Goal: Transaction & Acquisition: Download file/media

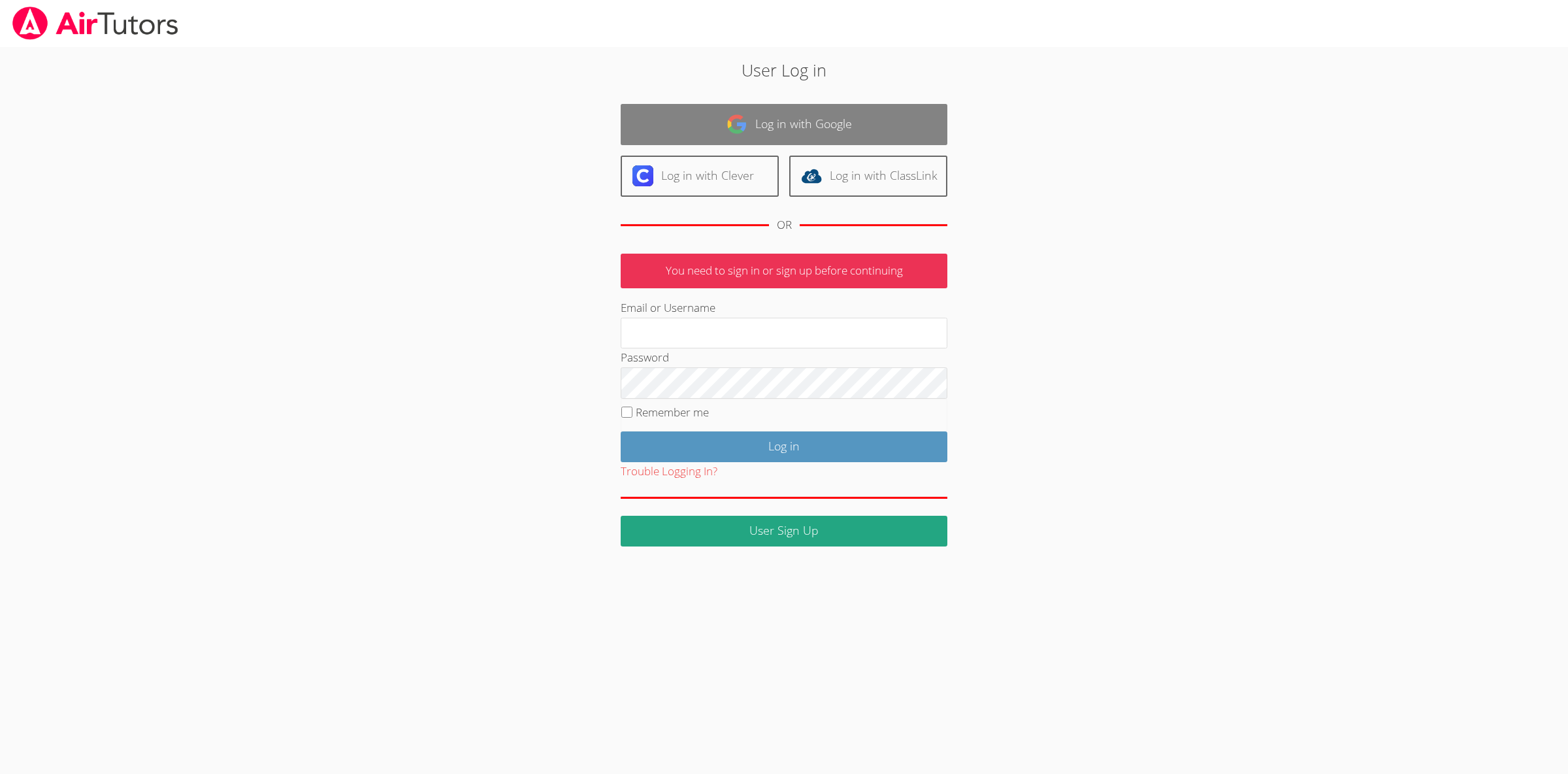
click at [731, 119] on img at bounding box center [737, 124] width 21 height 21
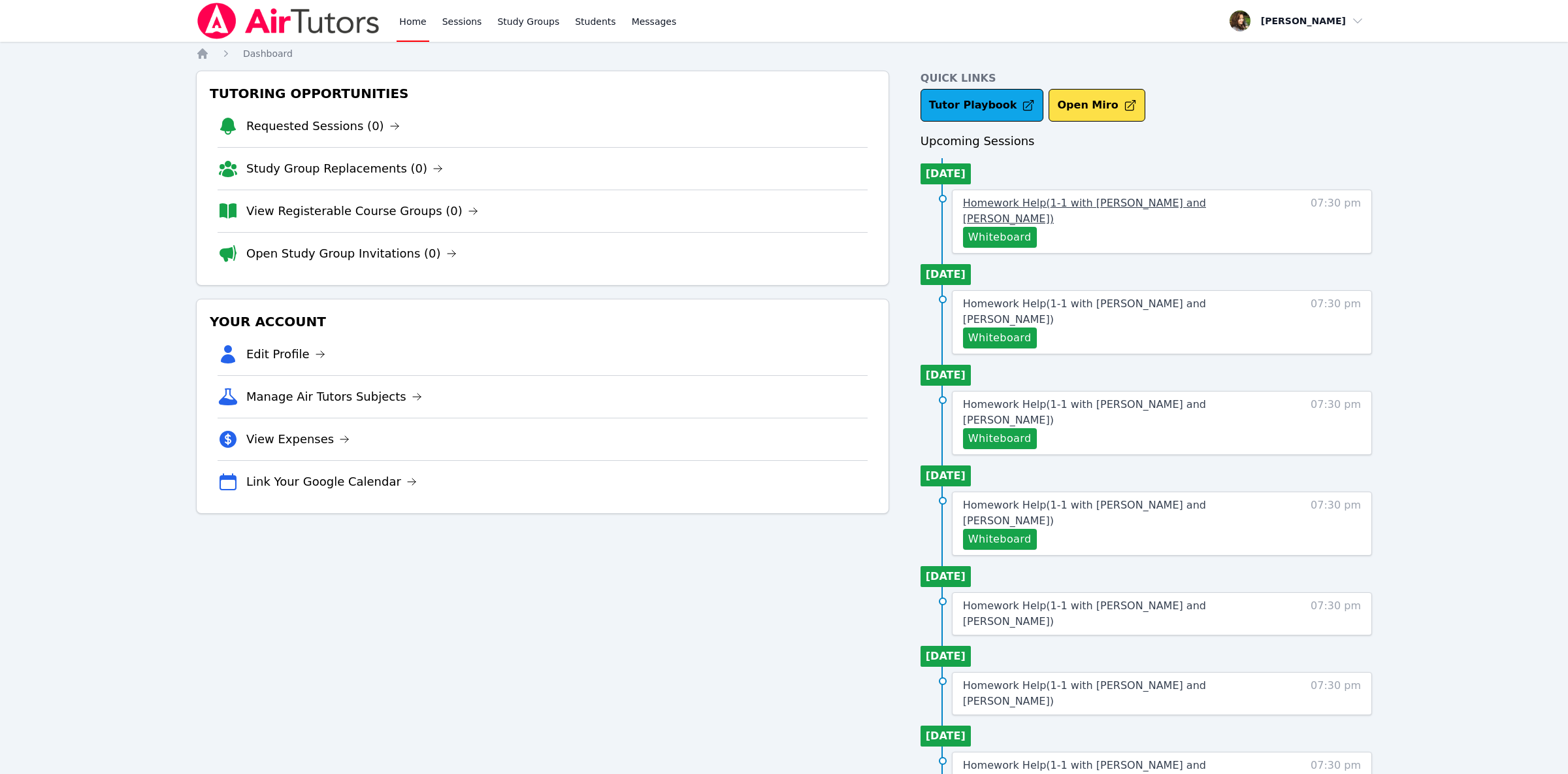
click at [1071, 209] on span "Homework Help ( 1-1 with Daniel Shekhtman and Diana Carle )" at bounding box center [1084, 210] width 243 height 28
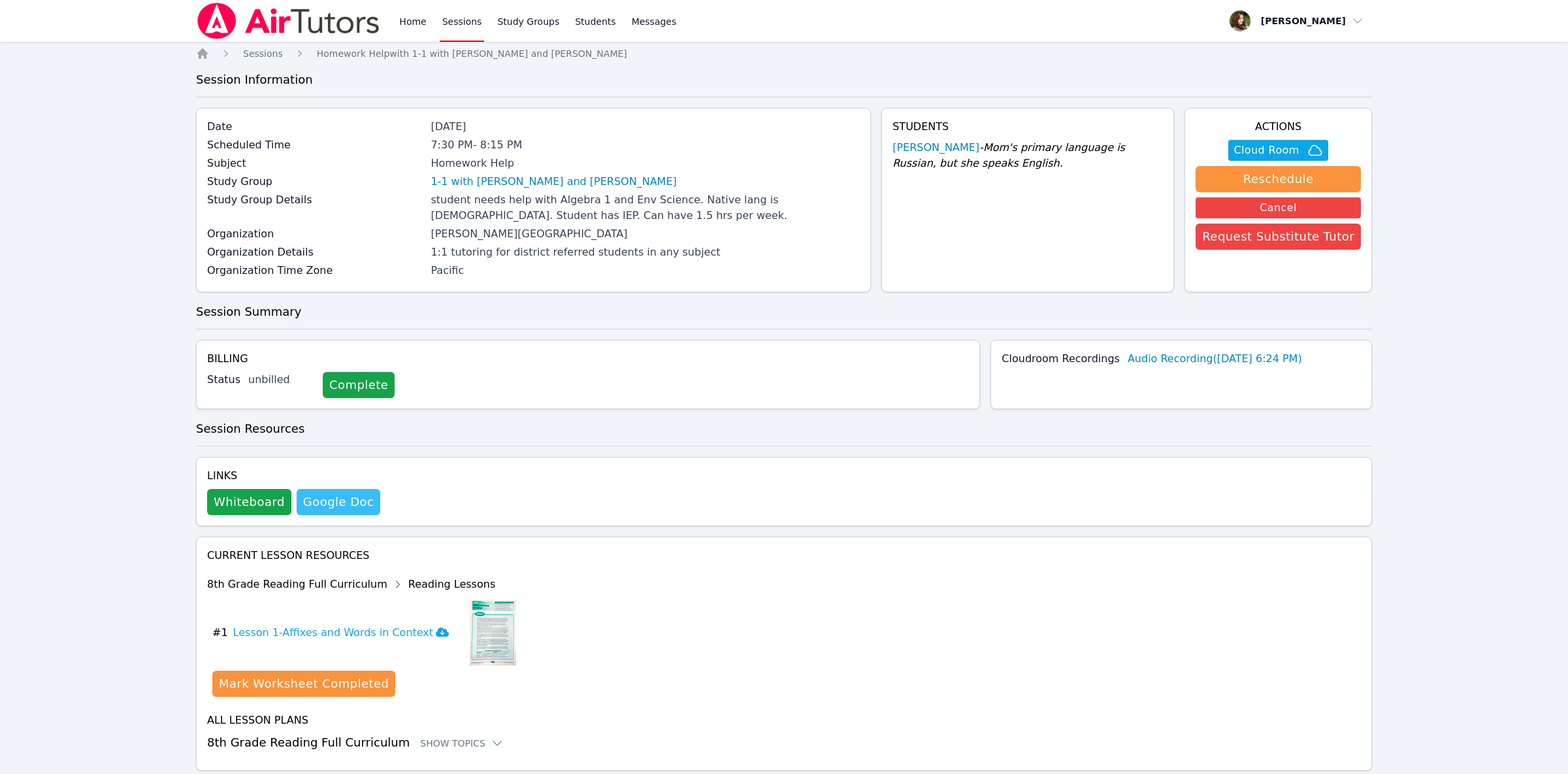
click at [340, 503] on link "Google Doc" at bounding box center [338, 502] width 84 height 26
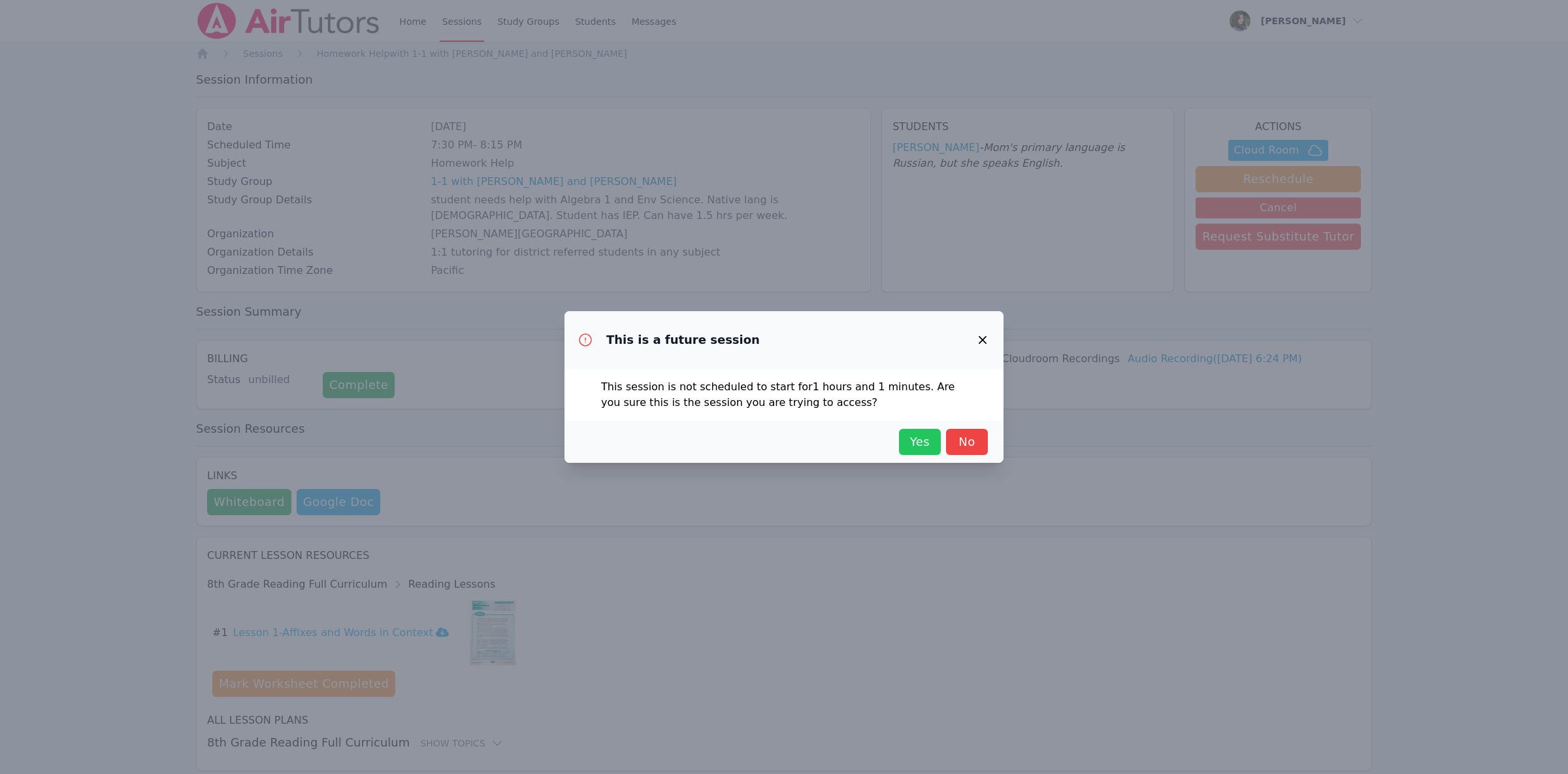
click at [924, 447] on span "Yes" at bounding box center [920, 442] width 29 height 18
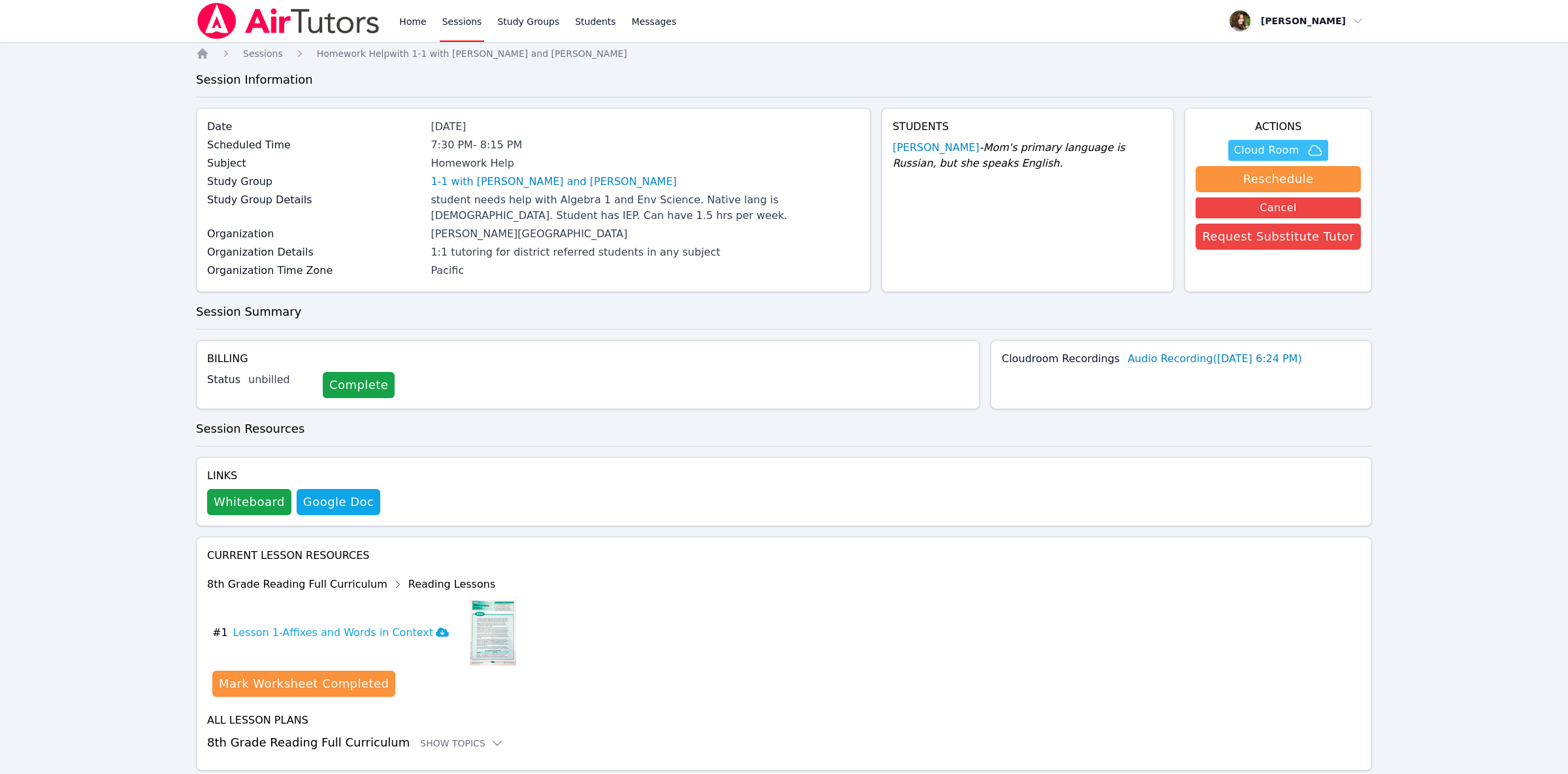
click at [1299, 146] on span "Cloud Room" at bounding box center [1266, 151] width 65 height 16
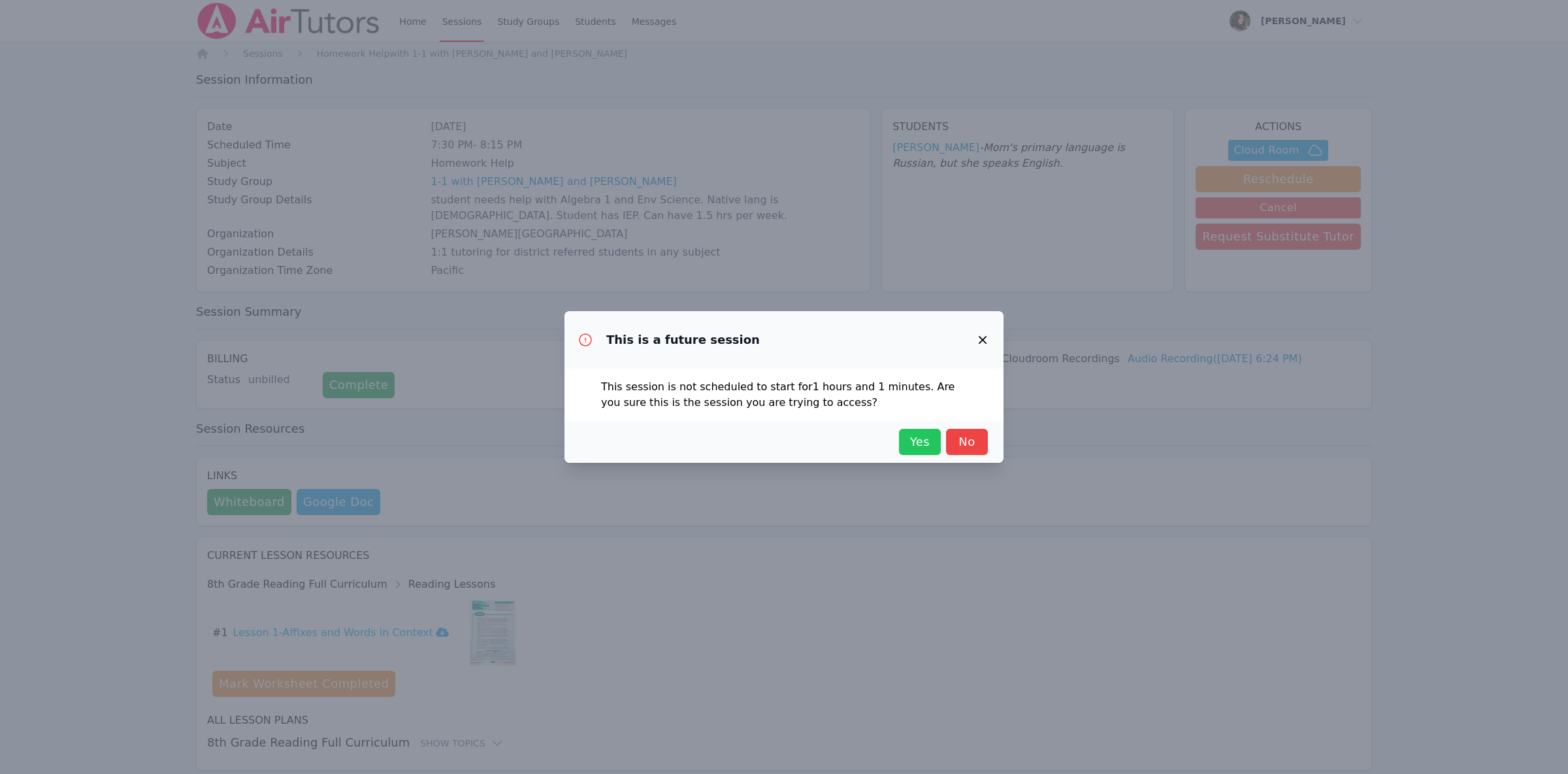
click at [919, 450] on span "Yes" at bounding box center [920, 442] width 29 height 18
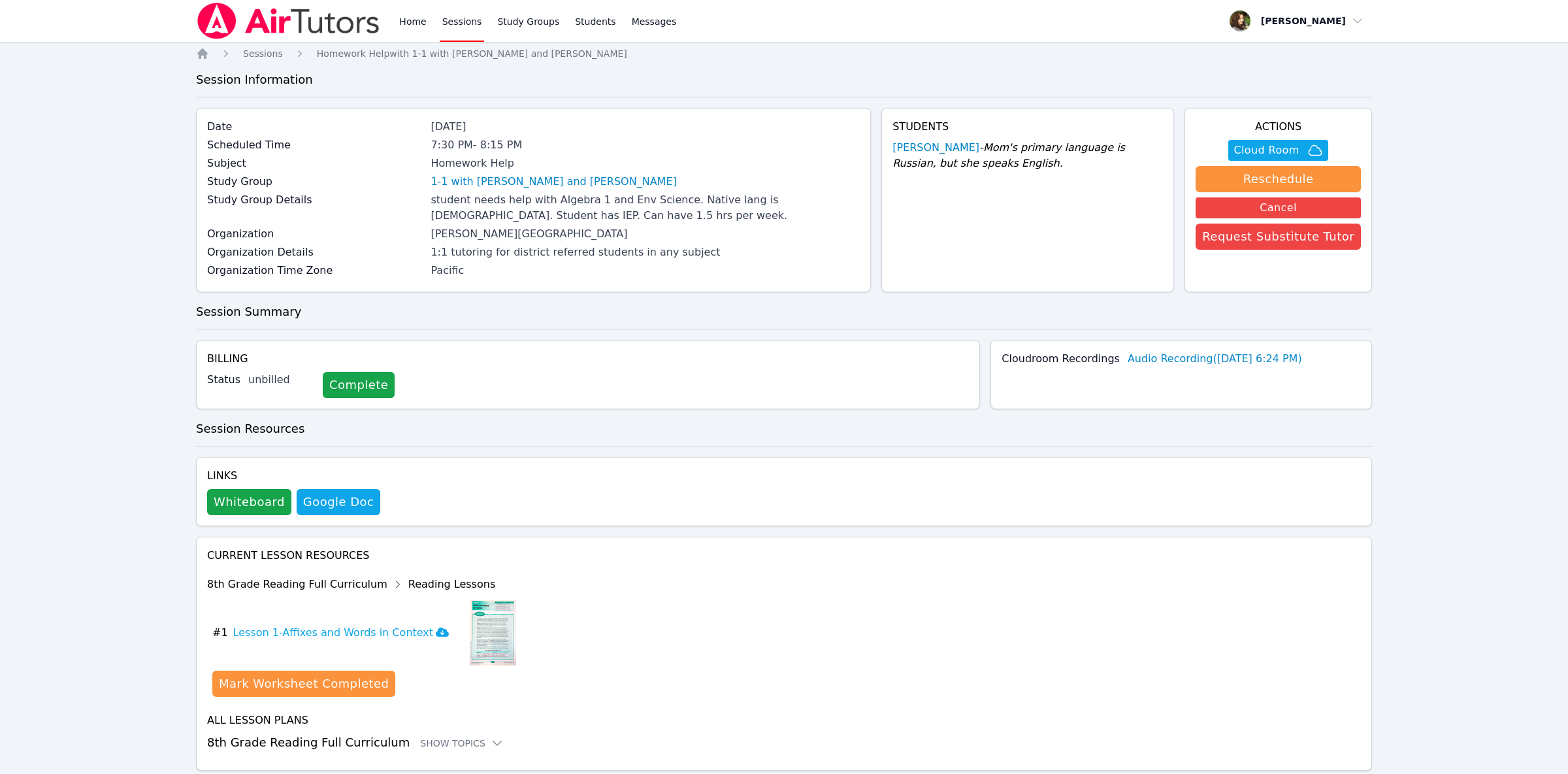
click at [248, 20] on img at bounding box center [289, 21] width 185 height 36
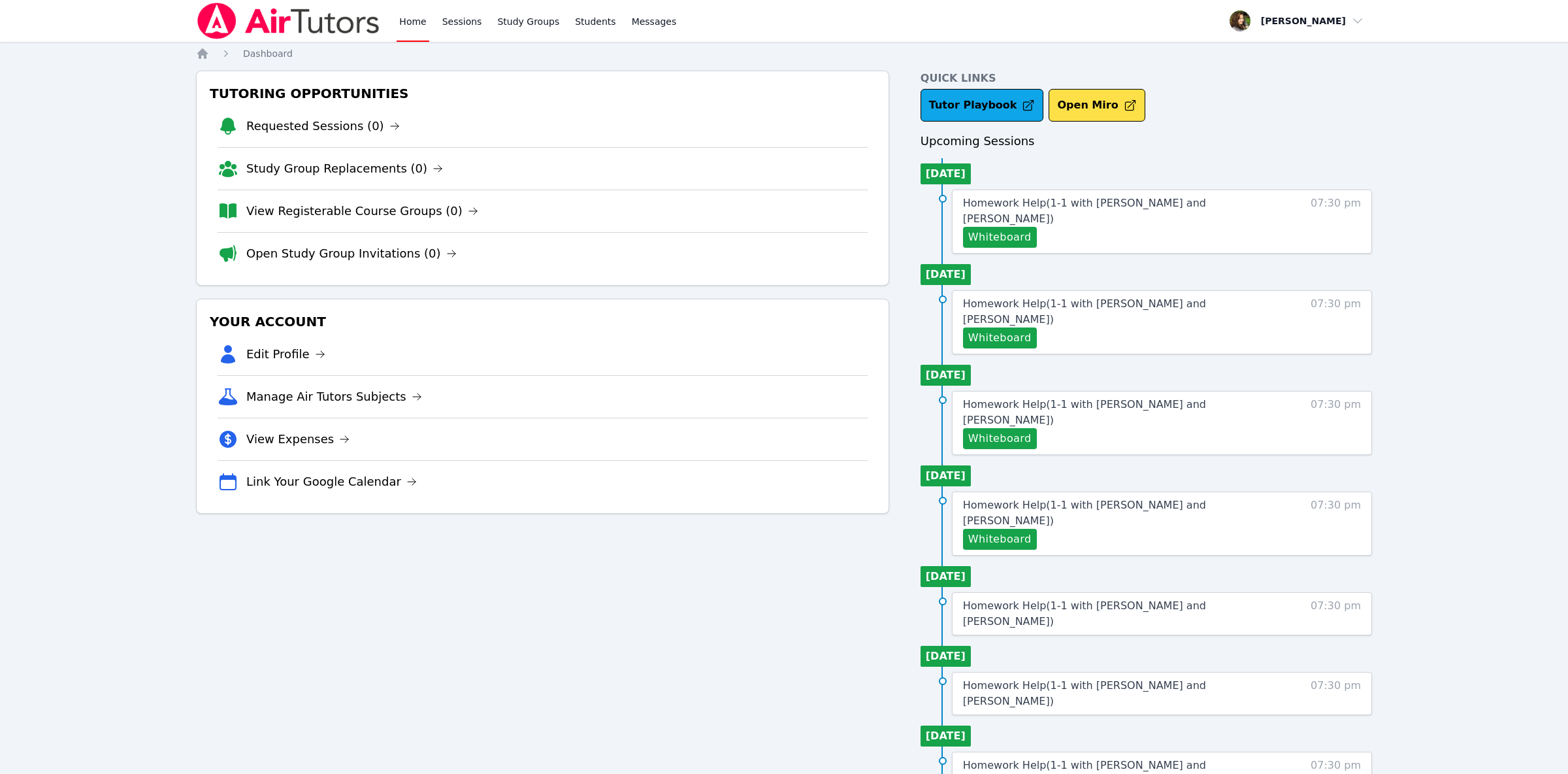
click at [248, 20] on img at bounding box center [289, 21] width 185 height 36
click at [641, 15] on link "Messages" at bounding box center [654, 21] width 50 height 42
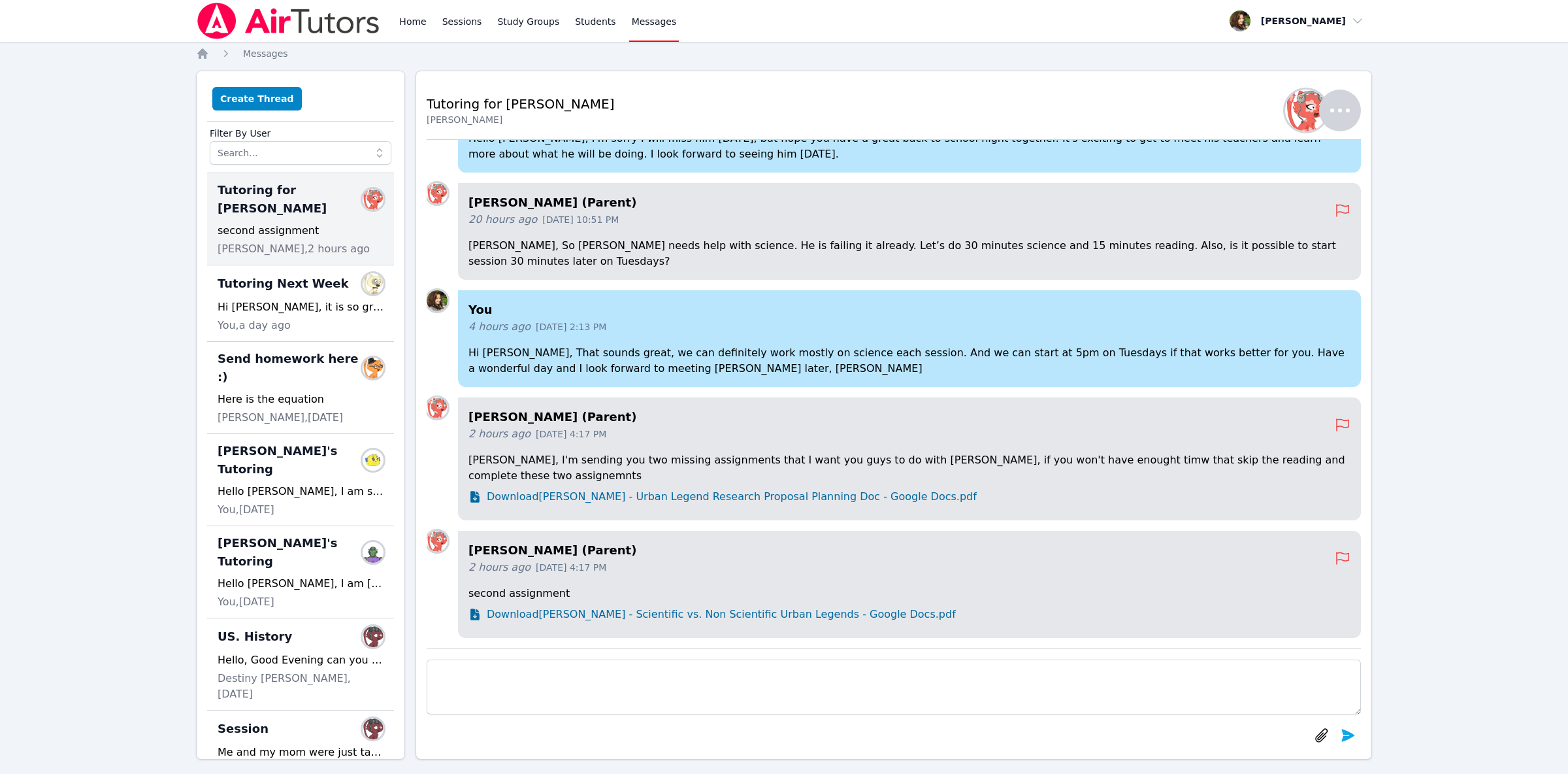
click at [592, 677] on textarea at bounding box center [894, 687] width 935 height 55
type textarea "T"
click at [743, 493] on span "Download Daniel Shekhtman - Urban Legend Research Proposal Planning Doc - Googl…" at bounding box center [732, 497] width 490 height 16
click at [569, 617] on span "Download Daniel Shekhtman - Scientific vs. Non Scientific Urban Legends - Googl…" at bounding box center [721, 615] width 469 height 16
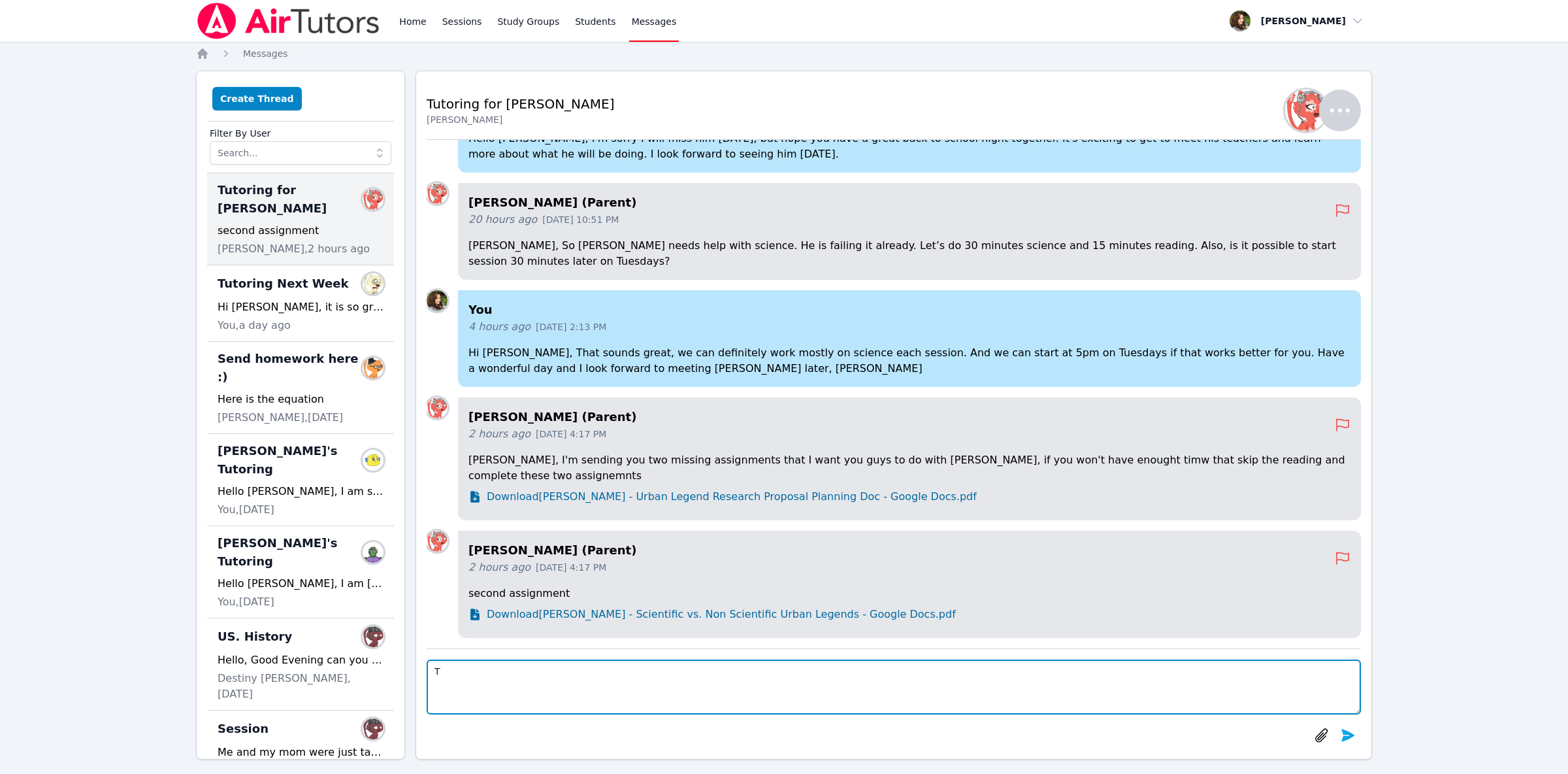
click at [601, 673] on textarea "T" at bounding box center [894, 687] width 935 height 55
type textarea "Hi Yuliya, thank you, I have them both downloaded :)"
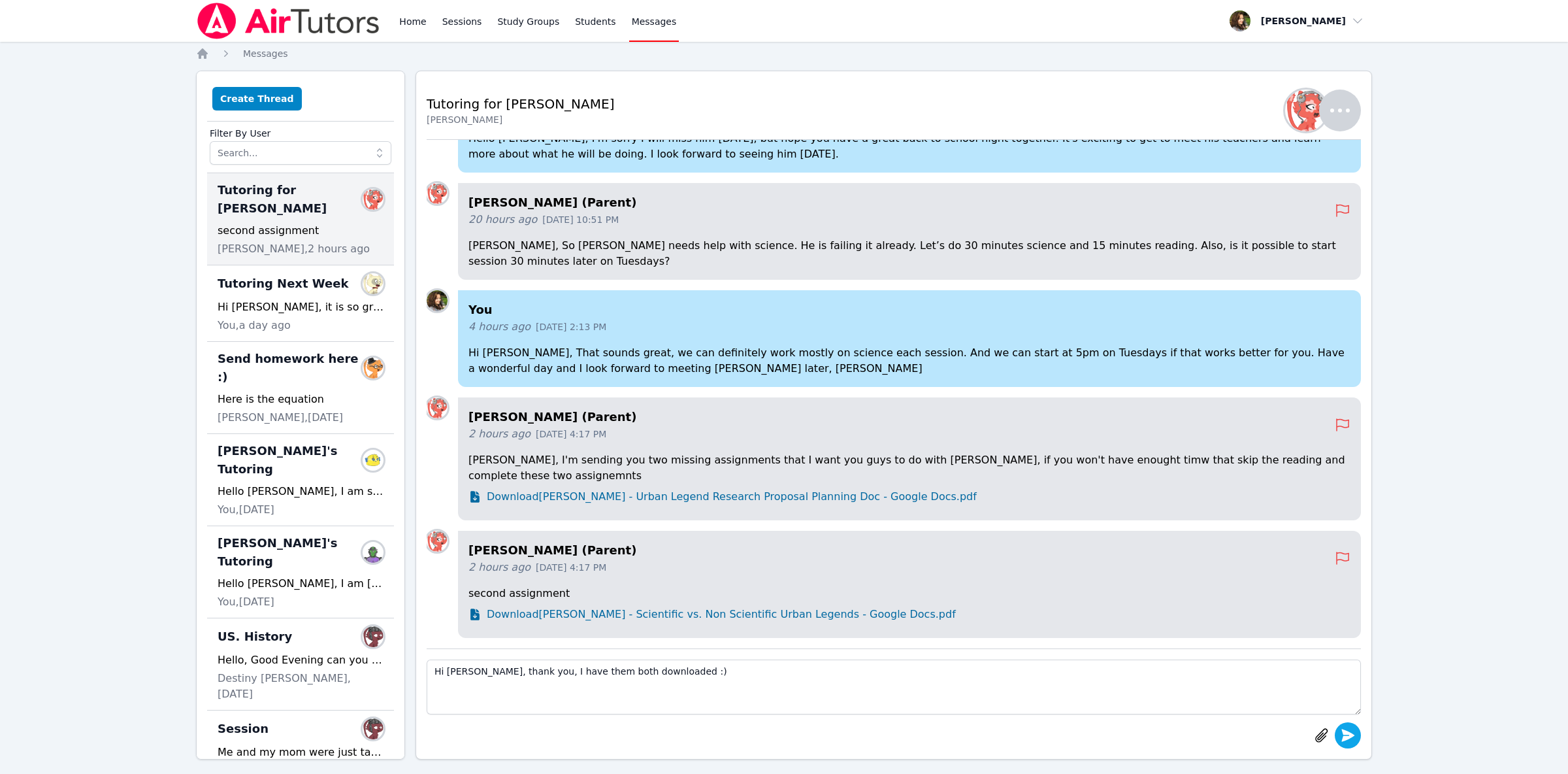
click at [1345, 734] on icon "submit" at bounding box center [1349, 735] width 13 height 12
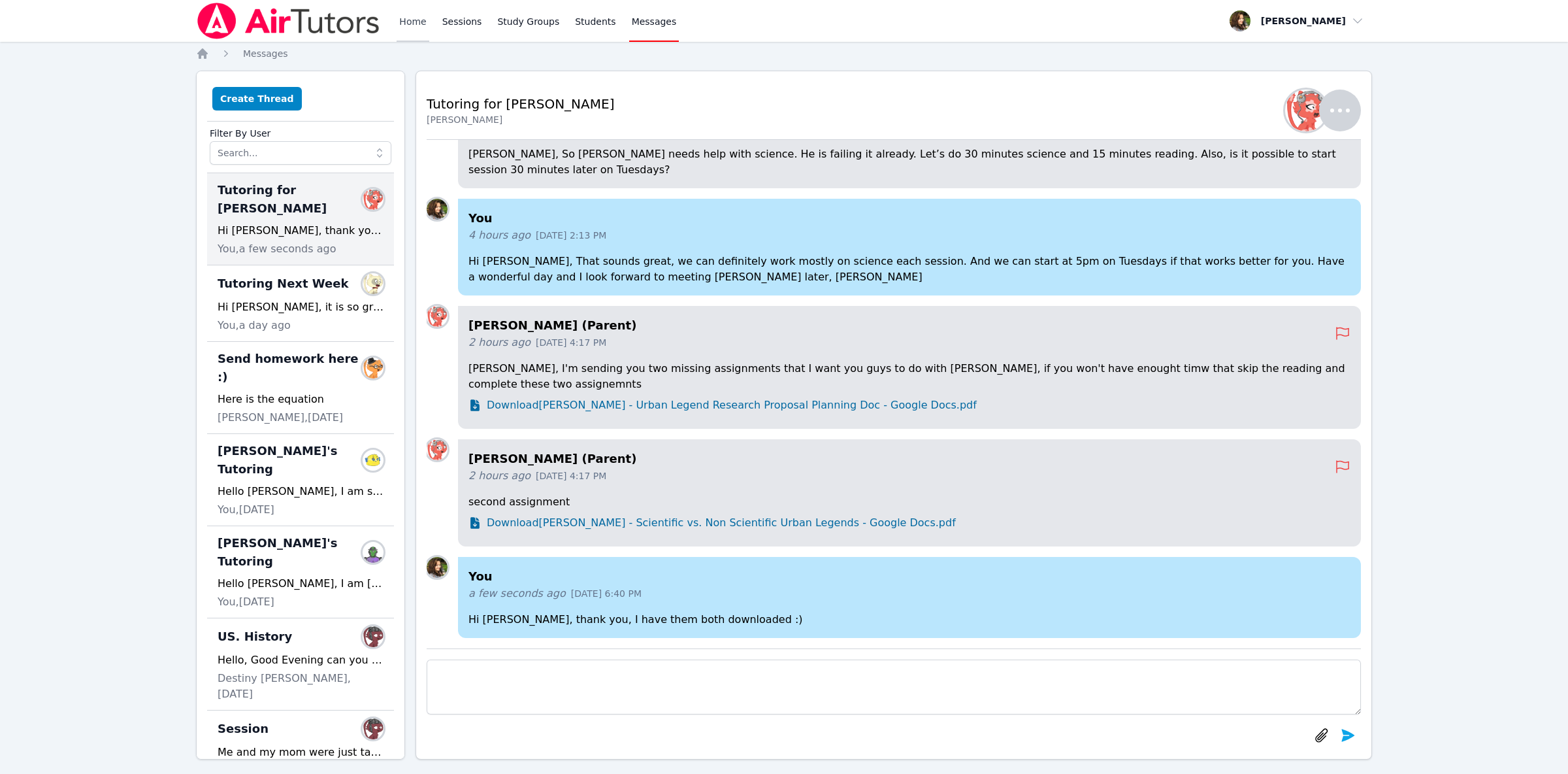
click at [415, 29] on link "Home" at bounding box center [412, 21] width 32 height 42
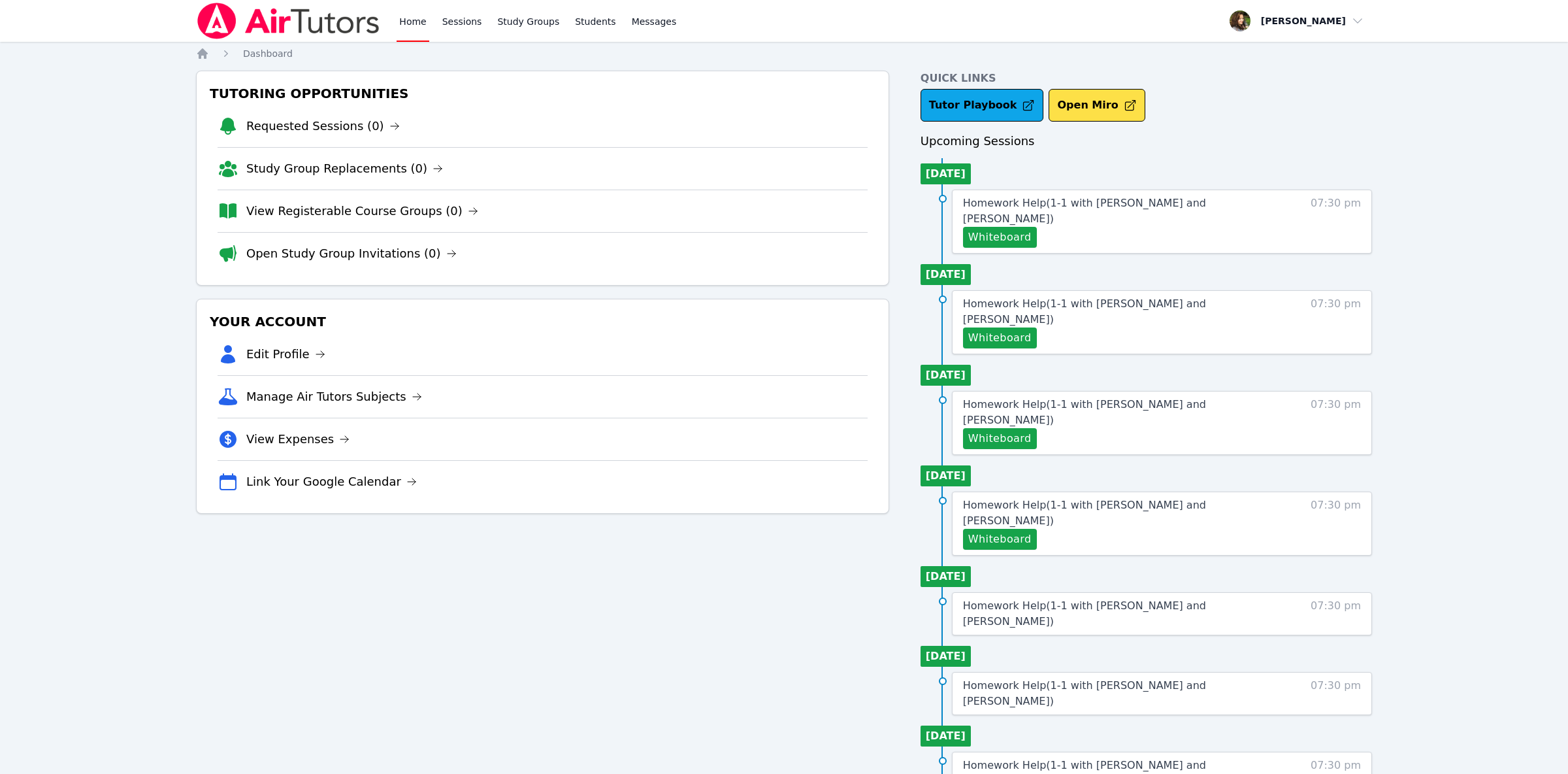
click at [1073, 227] on div "Whiteboard" at bounding box center [1112, 237] width 299 height 21
click at [1007, 228] on button "Whiteboard" at bounding box center [1000, 237] width 74 height 21
click at [260, 28] on img at bounding box center [289, 21] width 185 height 36
click at [1077, 203] on span "Homework Help ( 1-1 with [PERSON_NAME] and [PERSON_NAME] )" at bounding box center [1084, 210] width 243 height 28
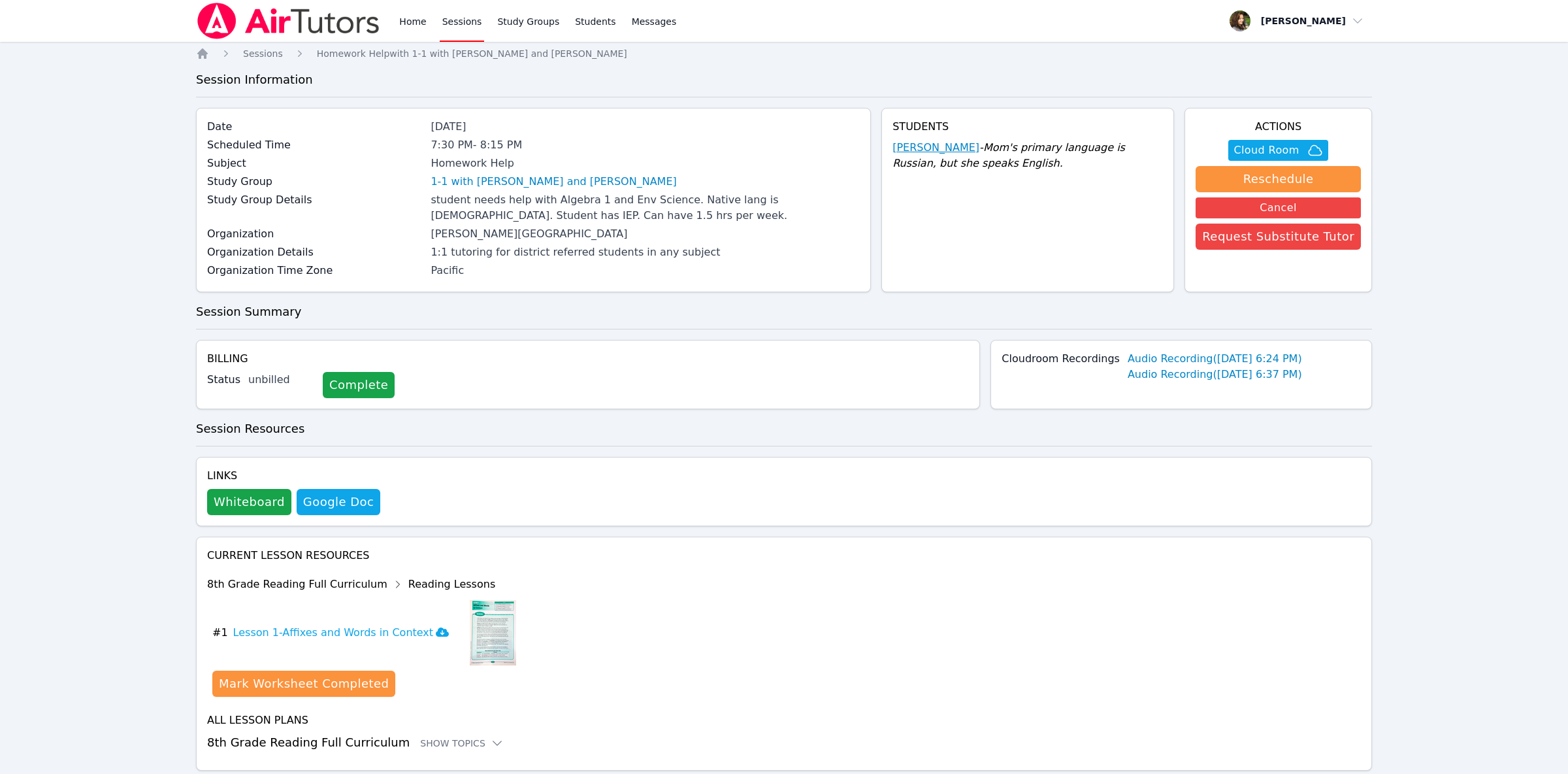
click at [969, 149] on link "[PERSON_NAME]" at bounding box center [936, 148] width 87 height 16
click at [653, 25] on div "Messages 1" at bounding box center [666, 22] width 69 height 16
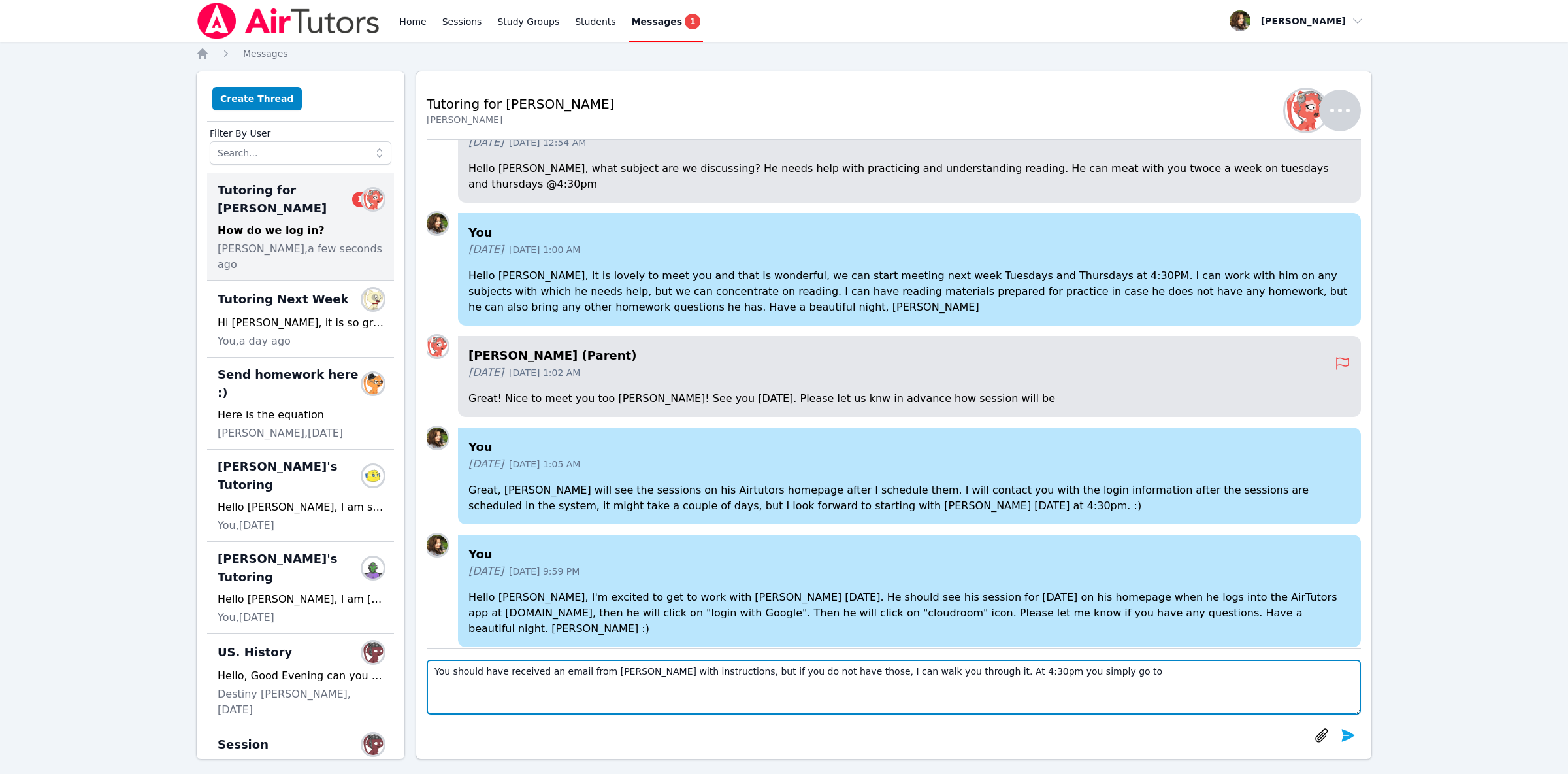
scroll to position [-834, 0]
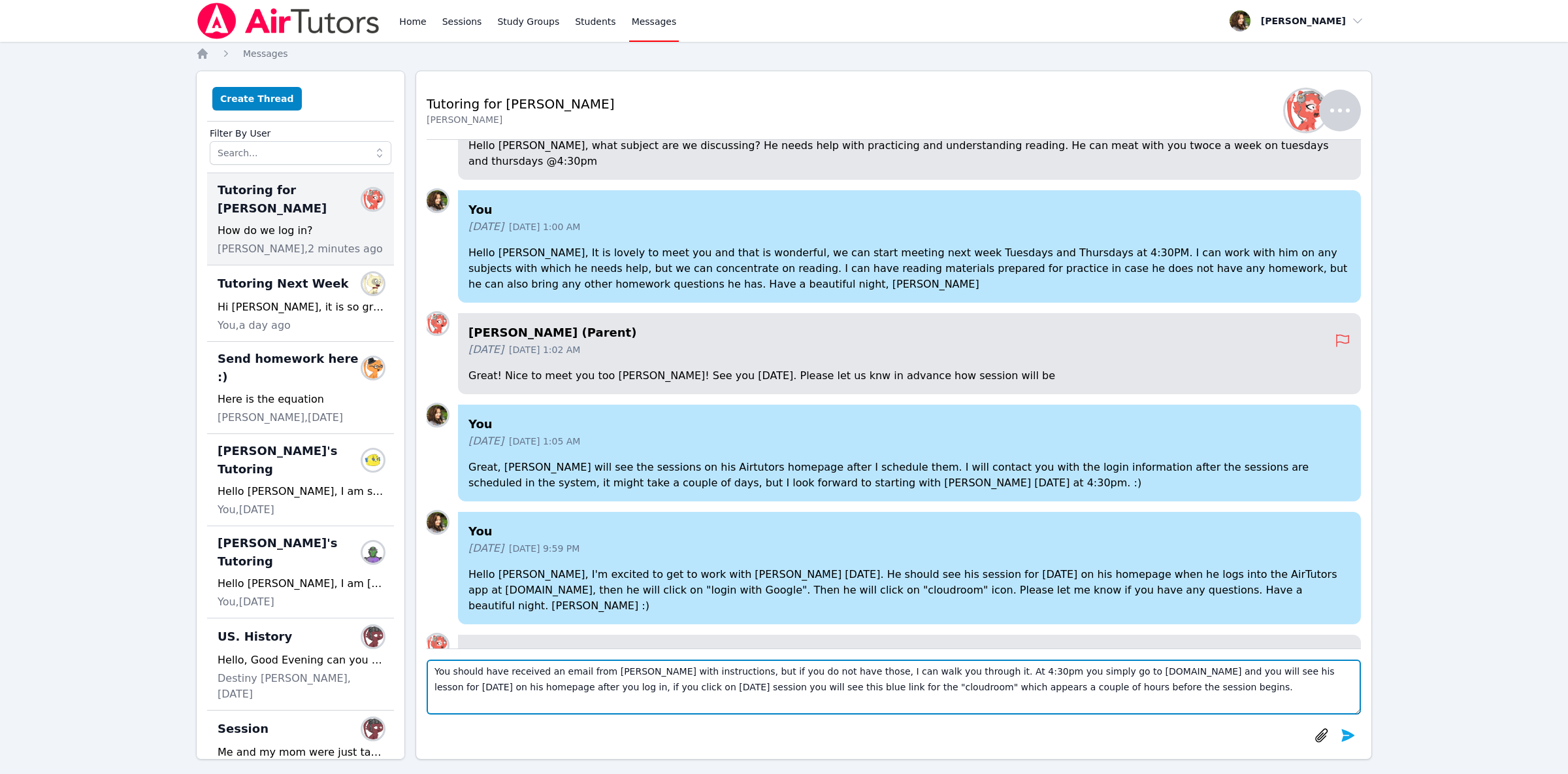
click at [1108, 696] on textarea "You should have received an email from Amy Povondra with instructions, but if y…" at bounding box center [894, 687] width 935 height 55
paste textarea
type textarea "You should have received an email from Amy Povondra with instructions, but if y…"
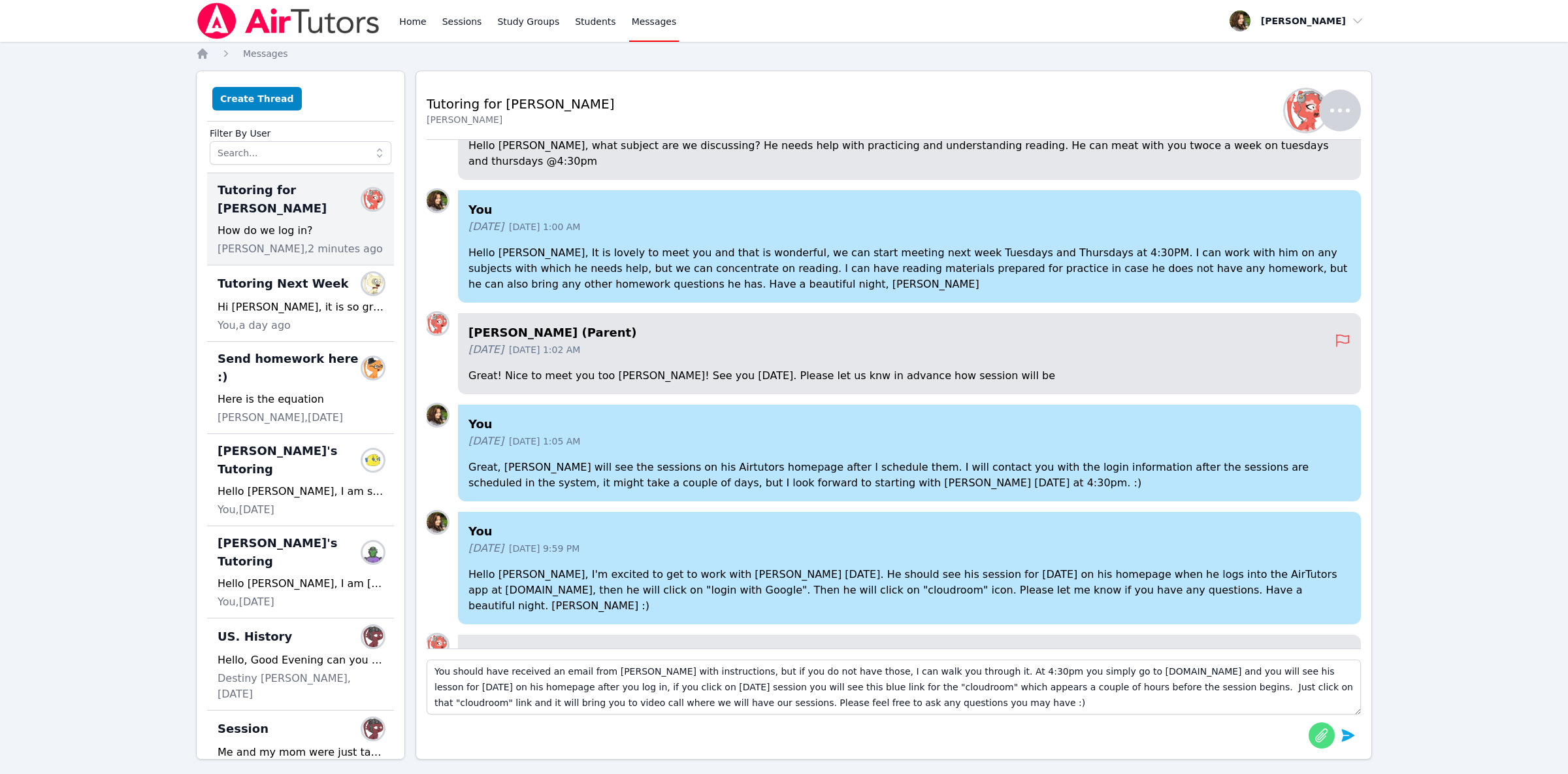
click at [1322, 735] on icon "button" at bounding box center [1321, 735] width 12 height 14
click at [1349, 735] on icon "submit" at bounding box center [1349, 735] width 13 height 12
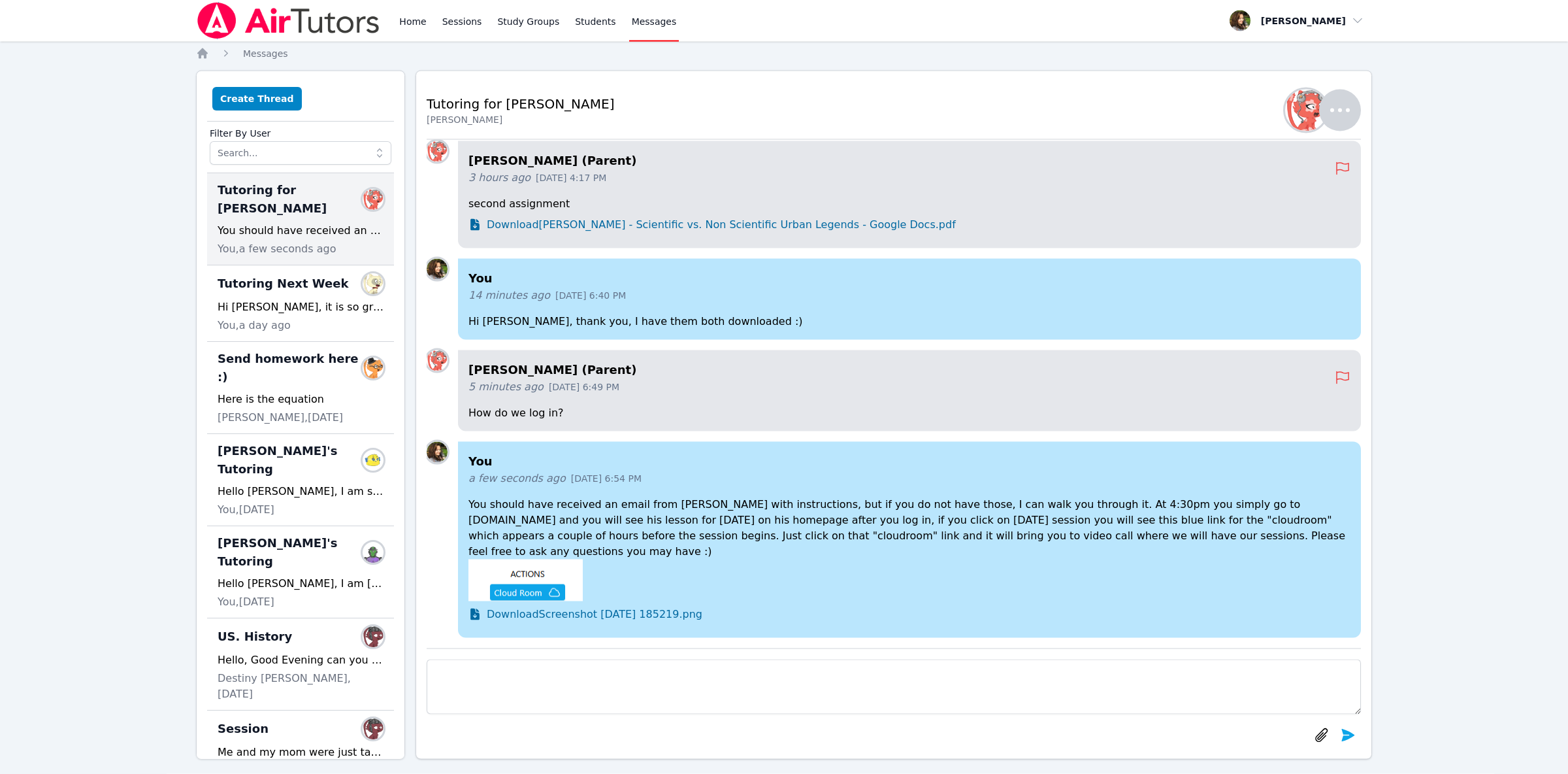
scroll to position [11, 0]
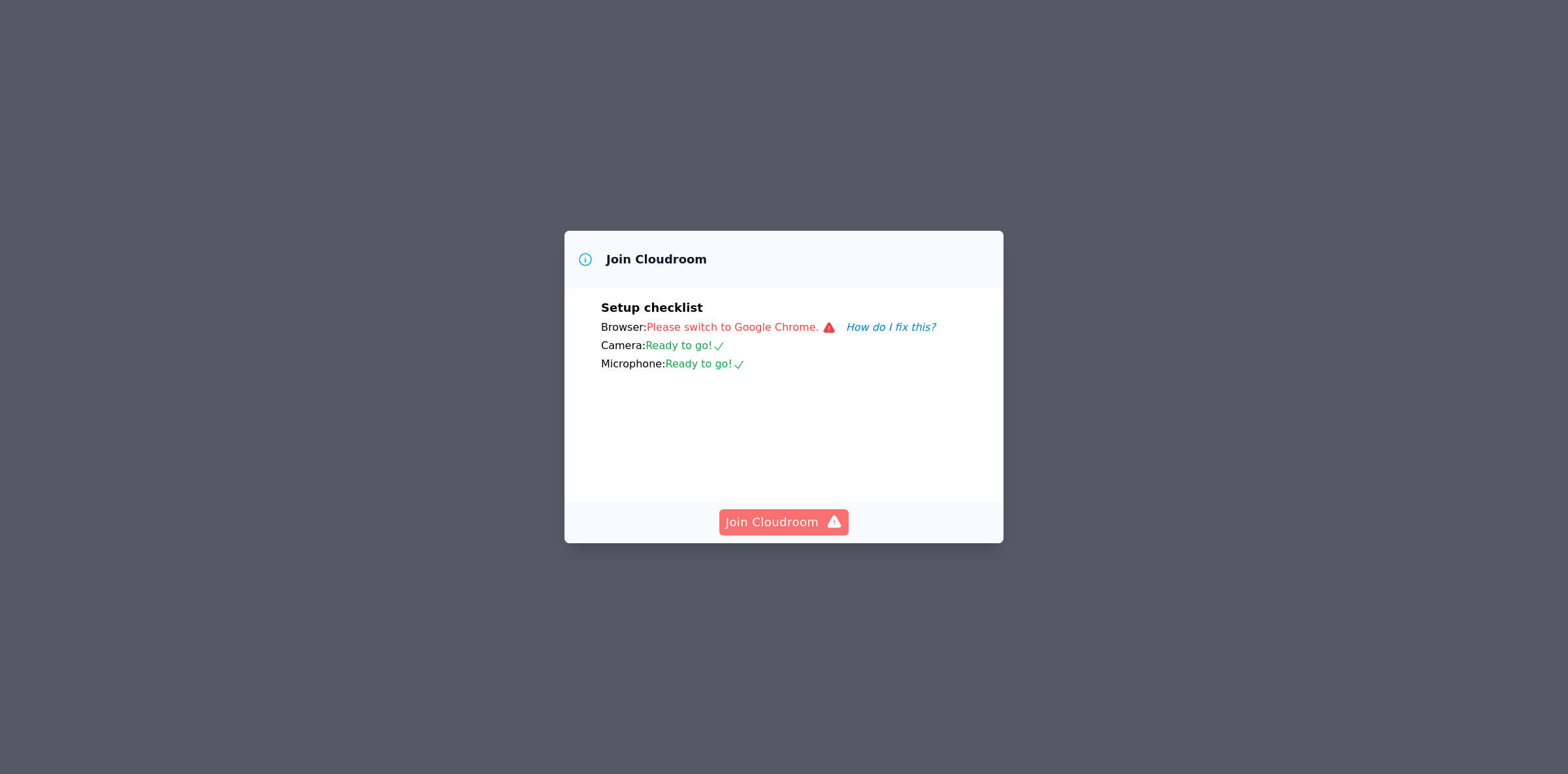
click at [795, 532] on span "Join Cloudroom" at bounding box center [784, 522] width 117 height 18
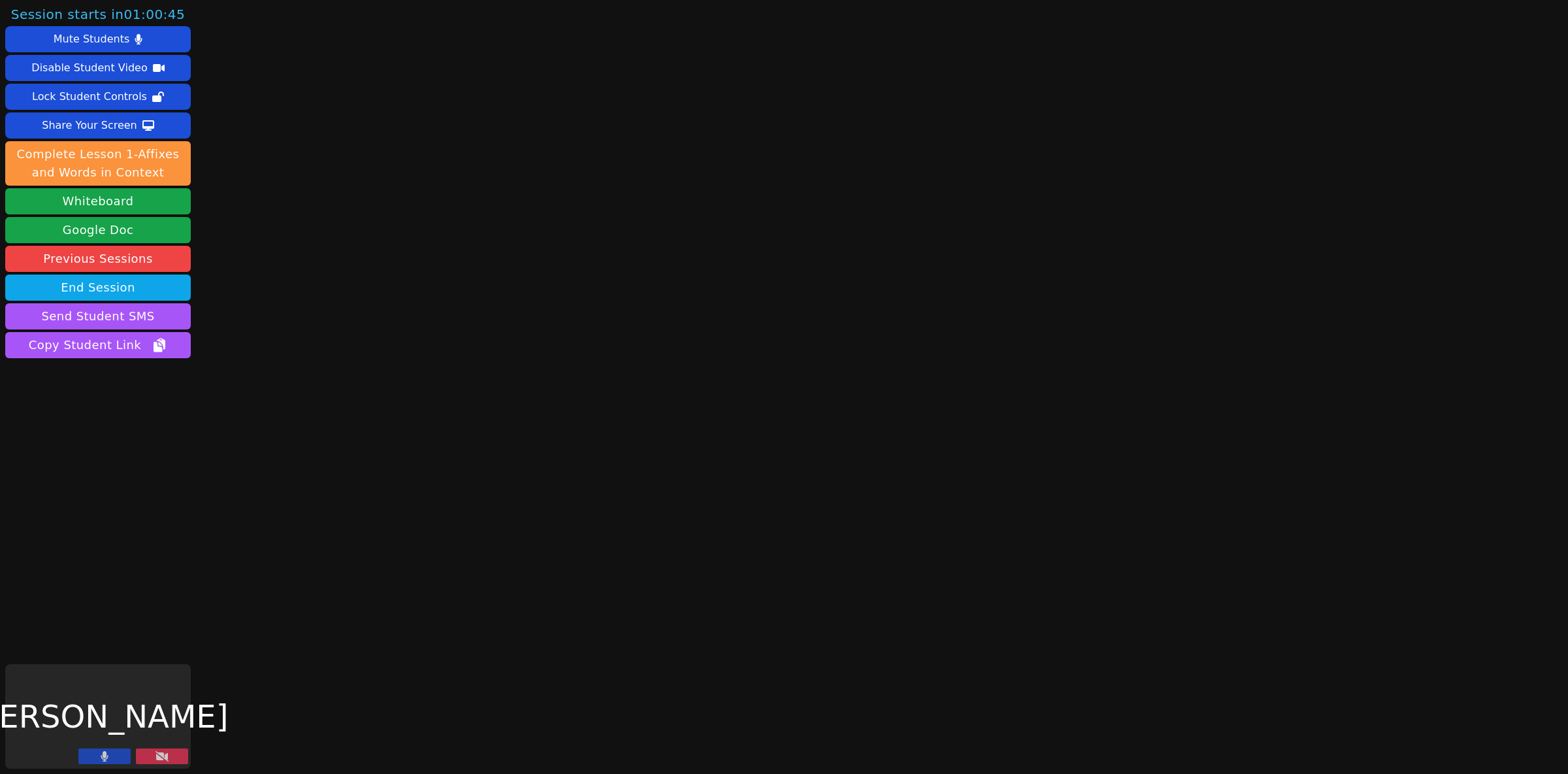
click at [167, 751] on button at bounding box center [162, 757] width 52 height 16
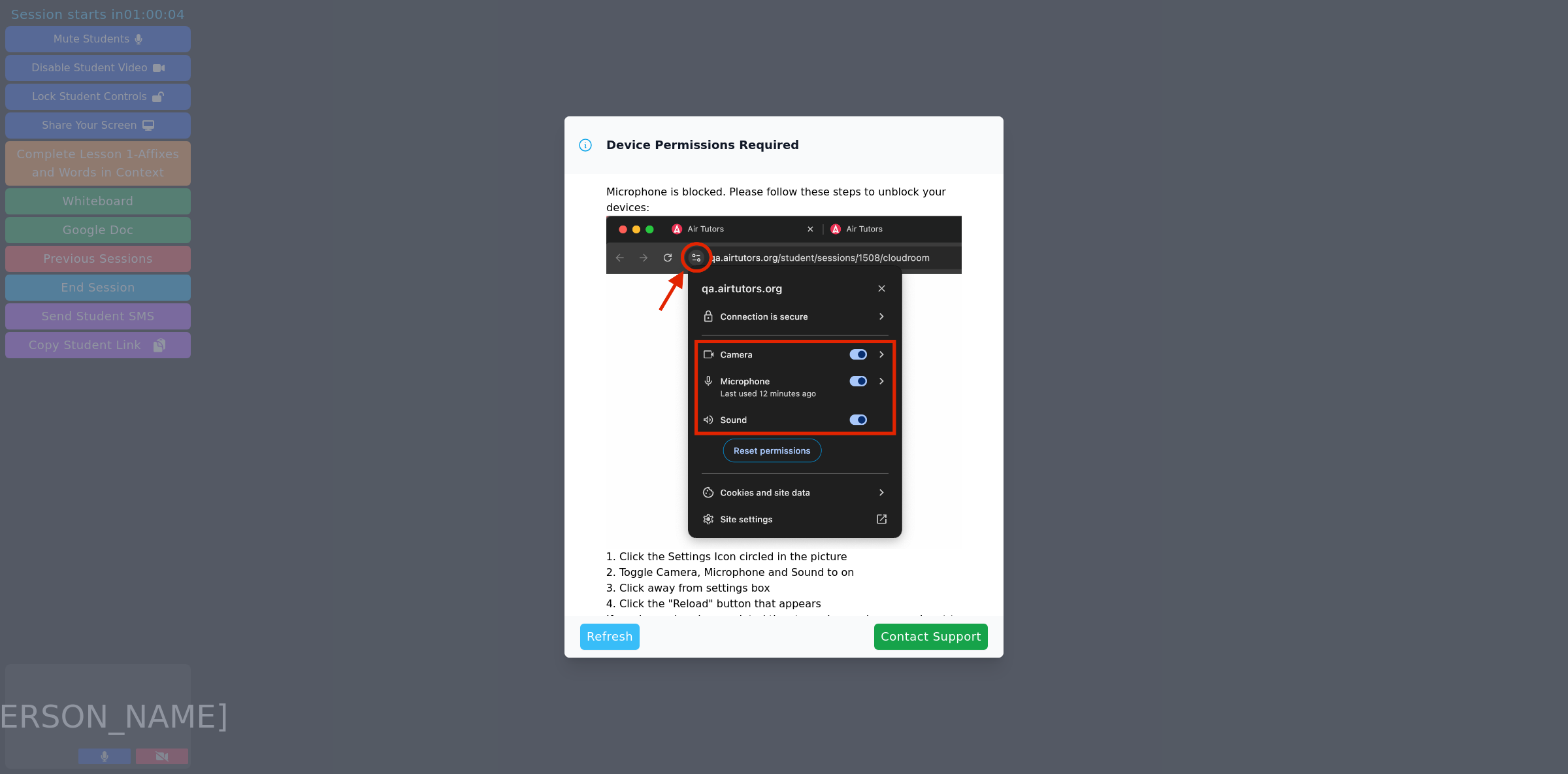
click at [614, 633] on span "Refresh" at bounding box center [610, 637] width 47 height 18
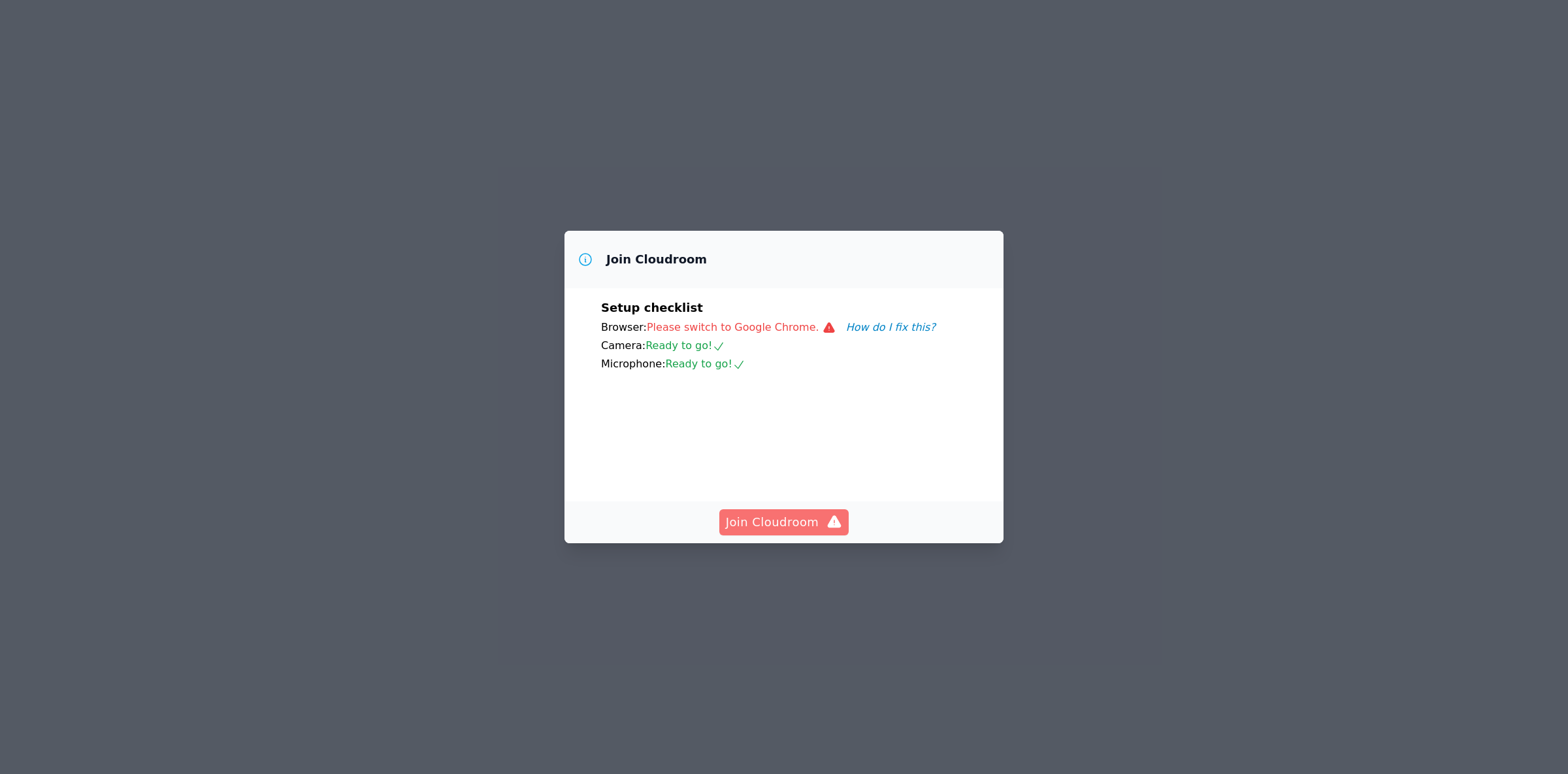
click at [798, 532] on span "Join Cloudroom" at bounding box center [784, 522] width 117 height 18
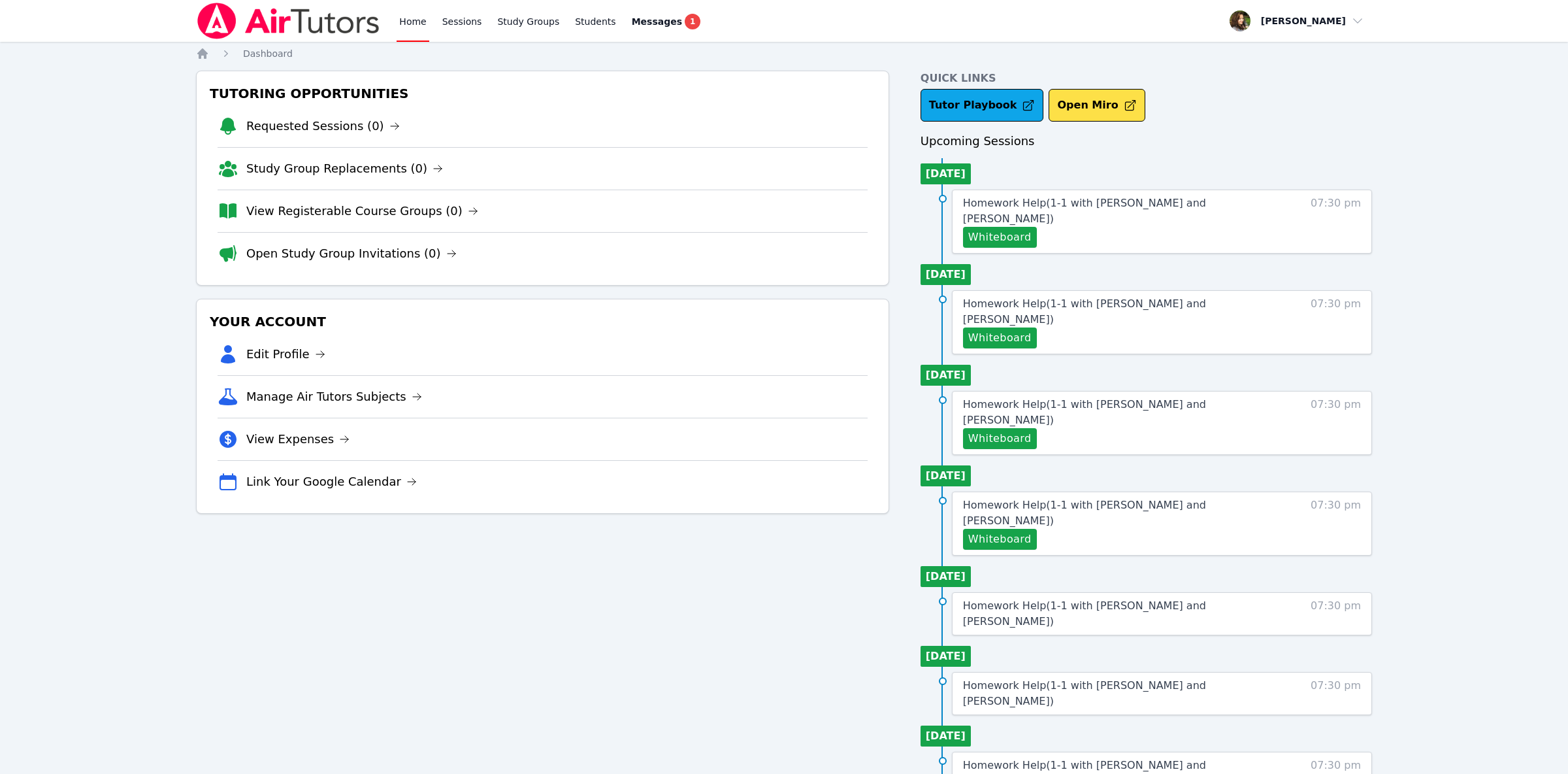
click at [47, 506] on div "Home Sessions Study Groups Students Messages 1 Open user menu Diana Carle Open …" at bounding box center [784, 532] width 1568 height 1066
click at [639, 19] on span "Messages" at bounding box center [657, 22] width 50 height 13
click at [1127, 199] on span "Homework Help ( 1-1 with [PERSON_NAME] and [PERSON_NAME] )" at bounding box center [1084, 210] width 243 height 28
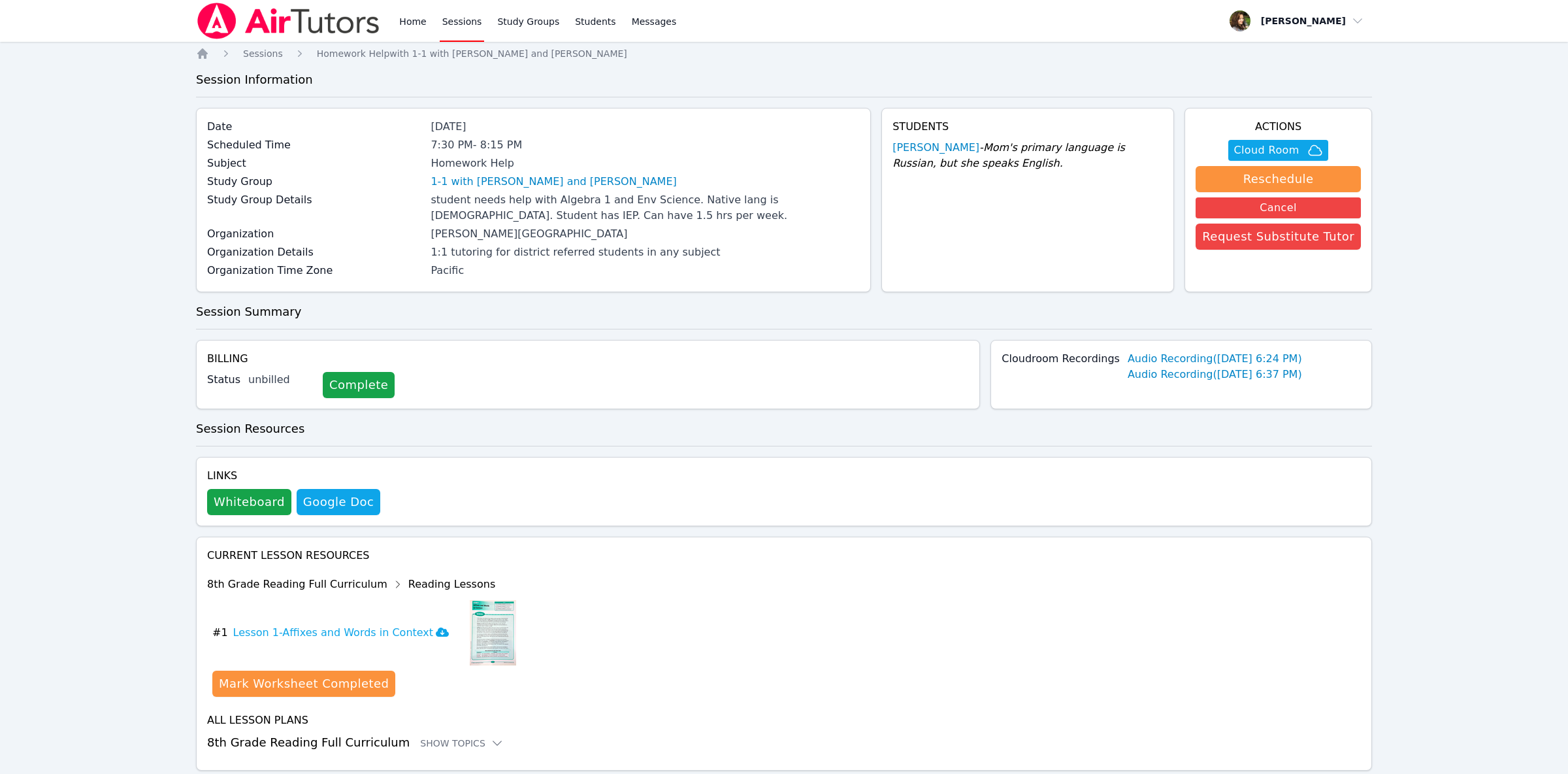
click at [6, 255] on div "Home Sessions Study Groups Students Messages Open user menu [PERSON_NAME] Open …" at bounding box center [784, 406] width 1568 height 813
click at [1257, 357] on link "Audio Recording ( [DATE] 6:24 PM )" at bounding box center [1215, 359] width 175 height 16
click at [1234, 377] on link "Audio Recording ( [DATE] 6:37 PM )" at bounding box center [1215, 375] width 175 height 16
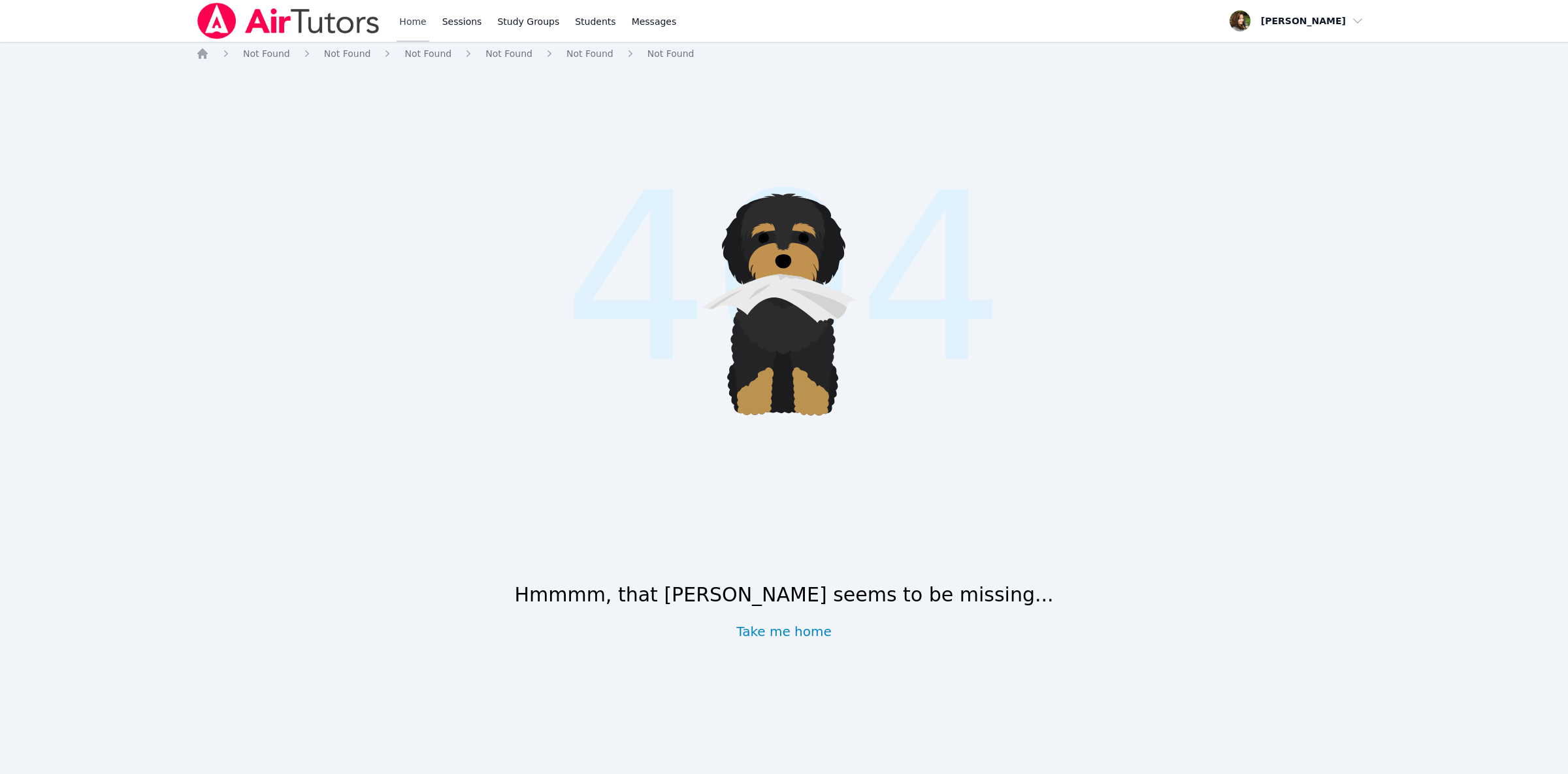
click at [401, 20] on link "Home" at bounding box center [412, 21] width 32 height 42
